Goal: Information Seeking & Learning: Learn about a topic

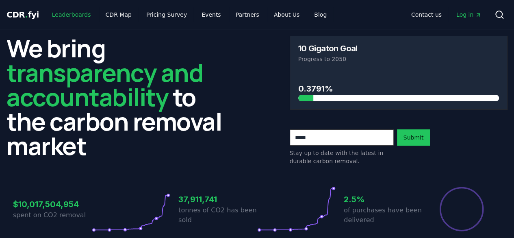
click at [71, 14] on link "Leaderboards" at bounding box center [71, 14] width 52 height 15
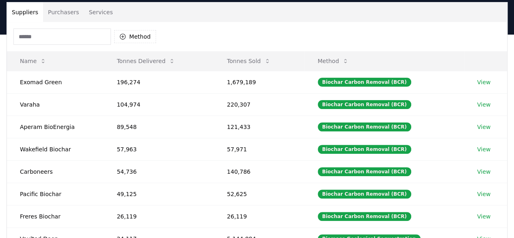
scroll to position [60, 0]
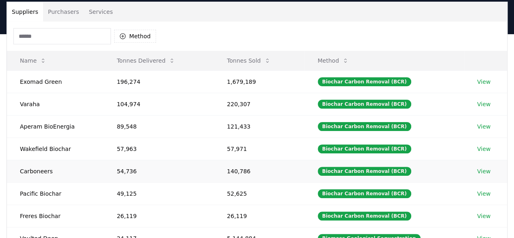
click at [232, 169] on td "140,786" at bounding box center [259, 171] width 91 height 22
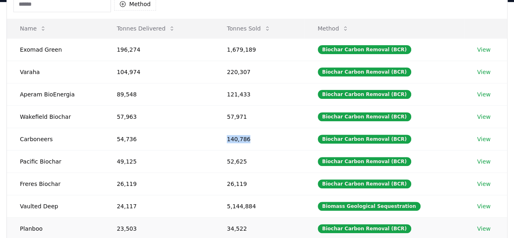
scroll to position [93, 0]
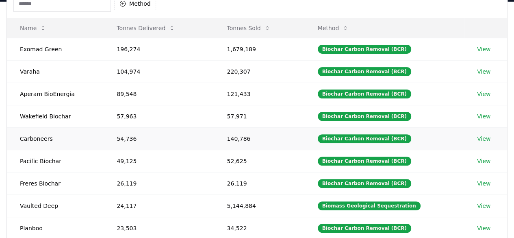
click at [488, 131] on td "View" at bounding box center [485, 138] width 43 height 22
click at [479, 136] on link "View" at bounding box center [483, 138] width 13 height 8
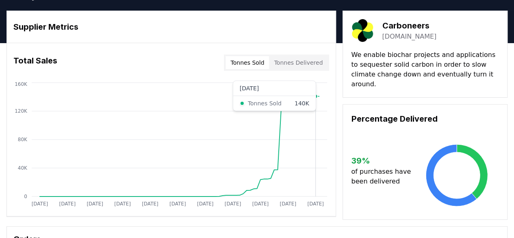
scroll to position [19, 0]
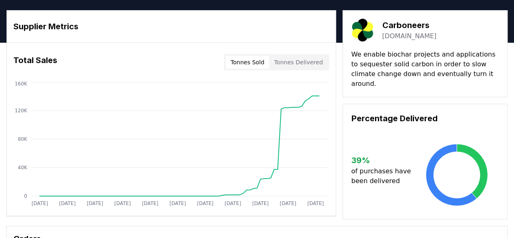
click at [87, 75] on div "Total Sales Tonnes Sold Tonnes Delivered" at bounding box center [171, 62] width 329 height 29
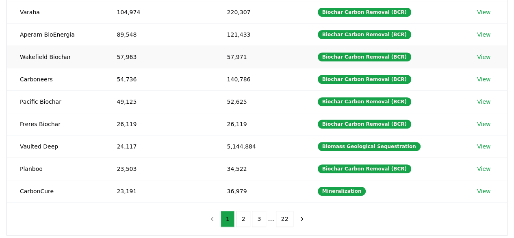
scroll to position [153, 0]
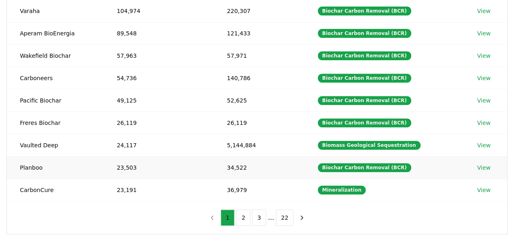
click at [485, 163] on link "View" at bounding box center [483, 167] width 13 height 8
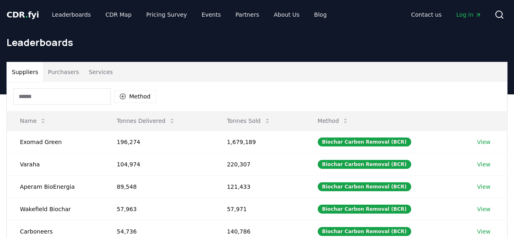
scroll to position [153, 0]
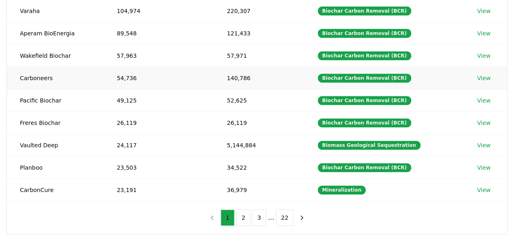
click at [7, 86] on td "Carboneers" at bounding box center [55, 78] width 97 height 22
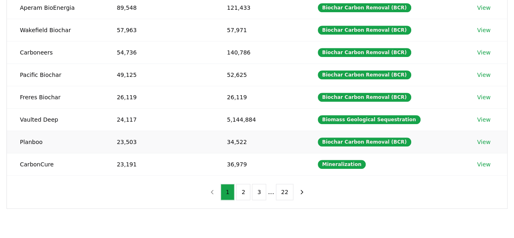
scroll to position [179, 0]
